Goal: Find specific page/section: Find specific page/section

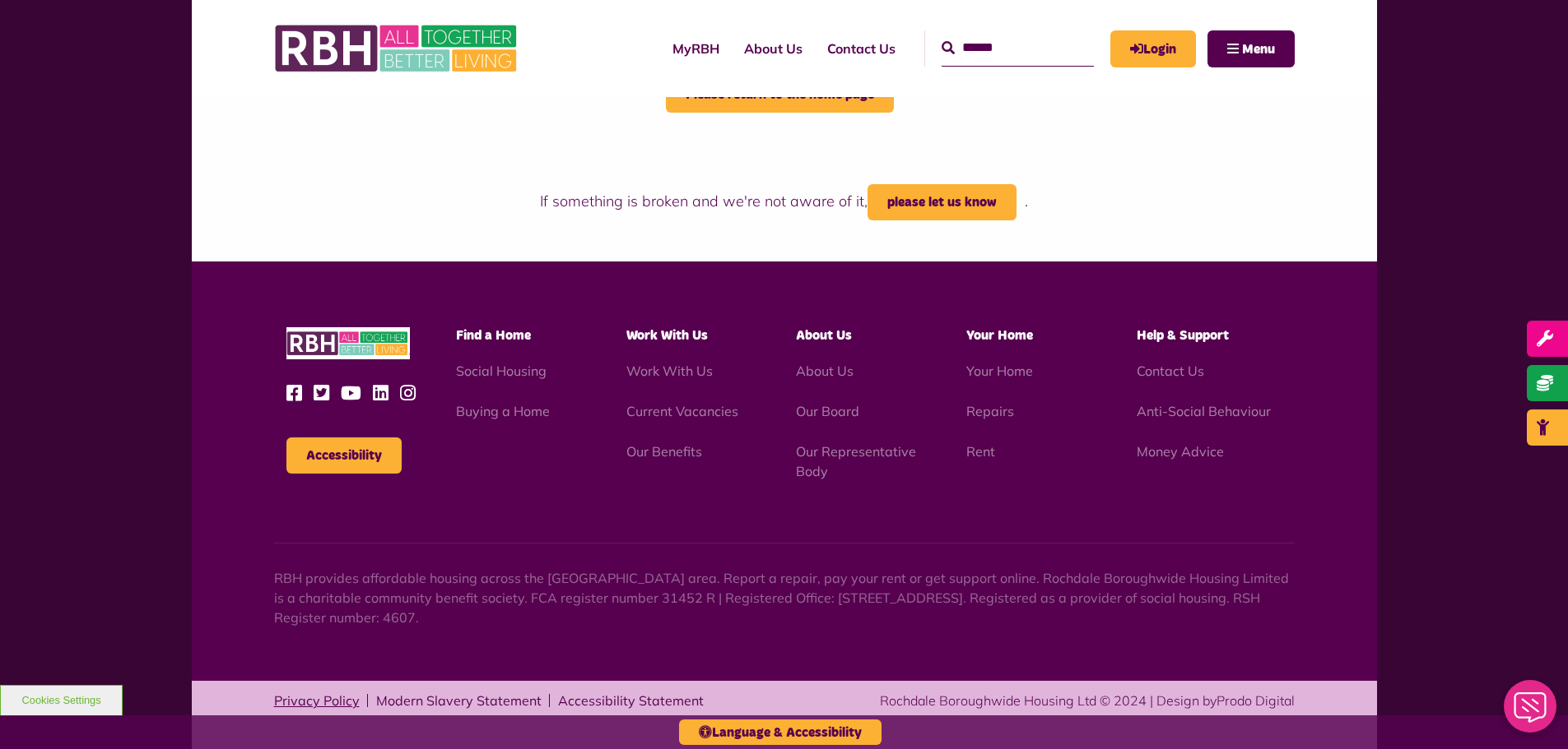
click at [310, 700] on link "Privacy Policy" at bounding box center [317, 700] width 86 height 13
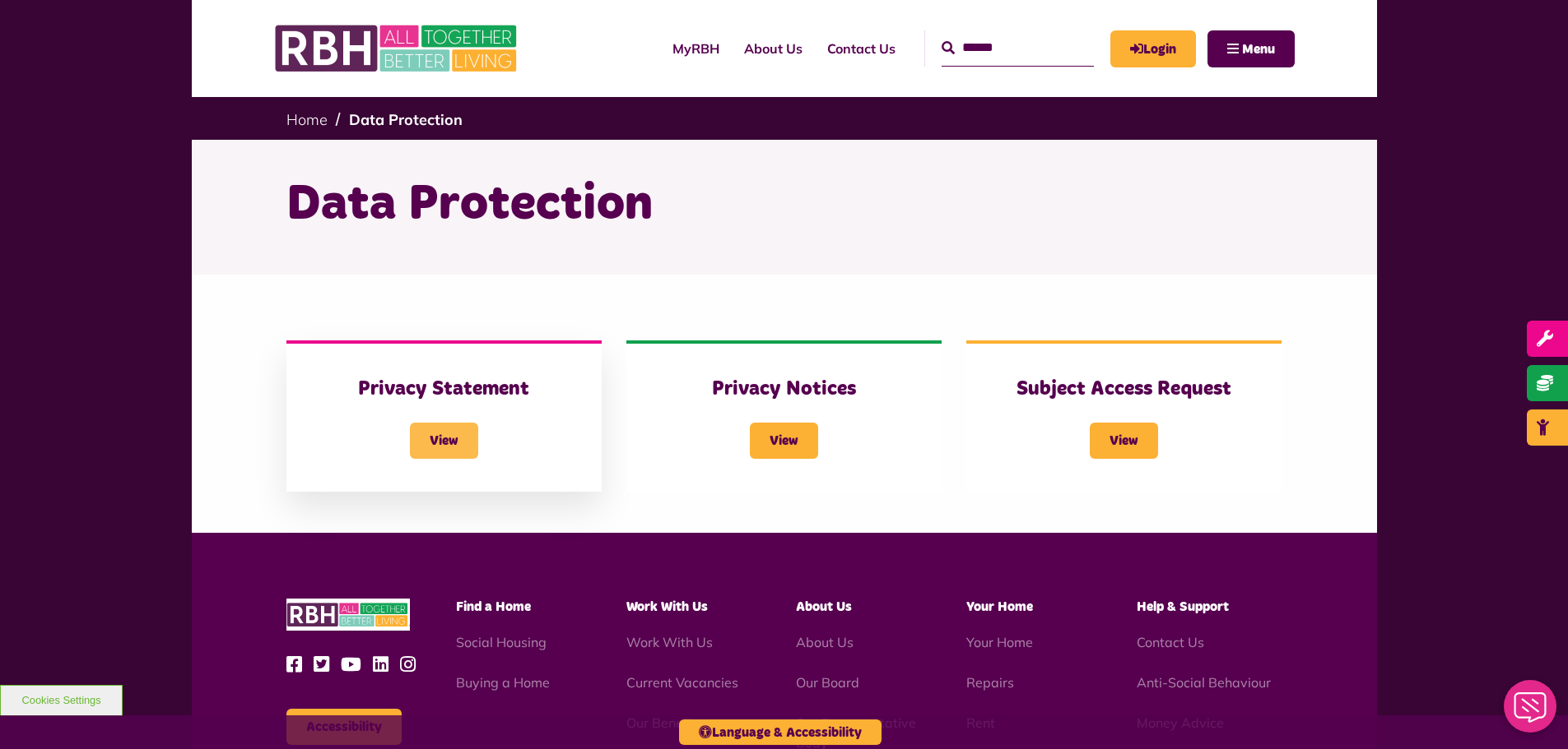
click at [440, 438] on span "View" at bounding box center [444, 441] width 68 height 36
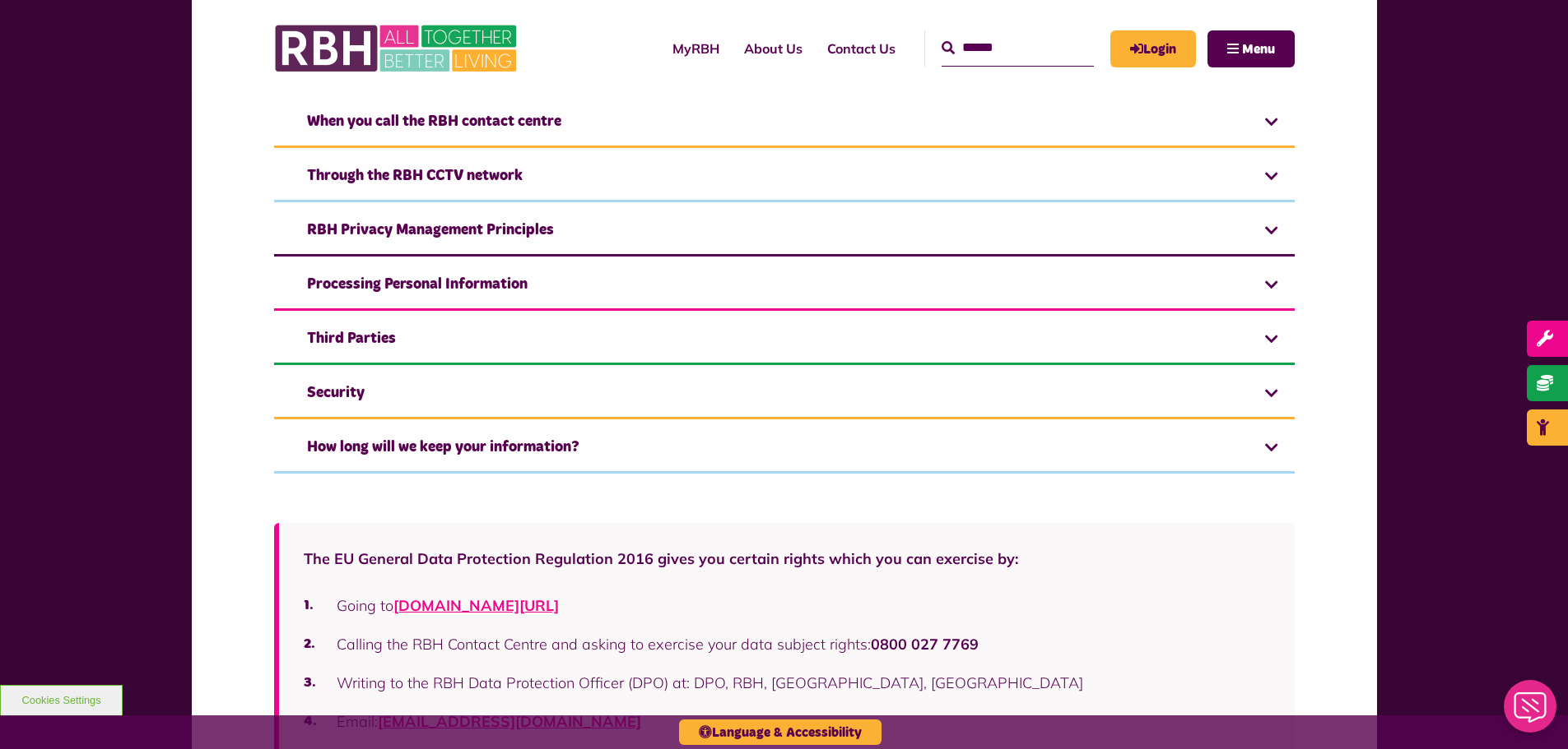
scroll to position [411, 0]
